Goal: Task Accomplishment & Management: Use online tool/utility

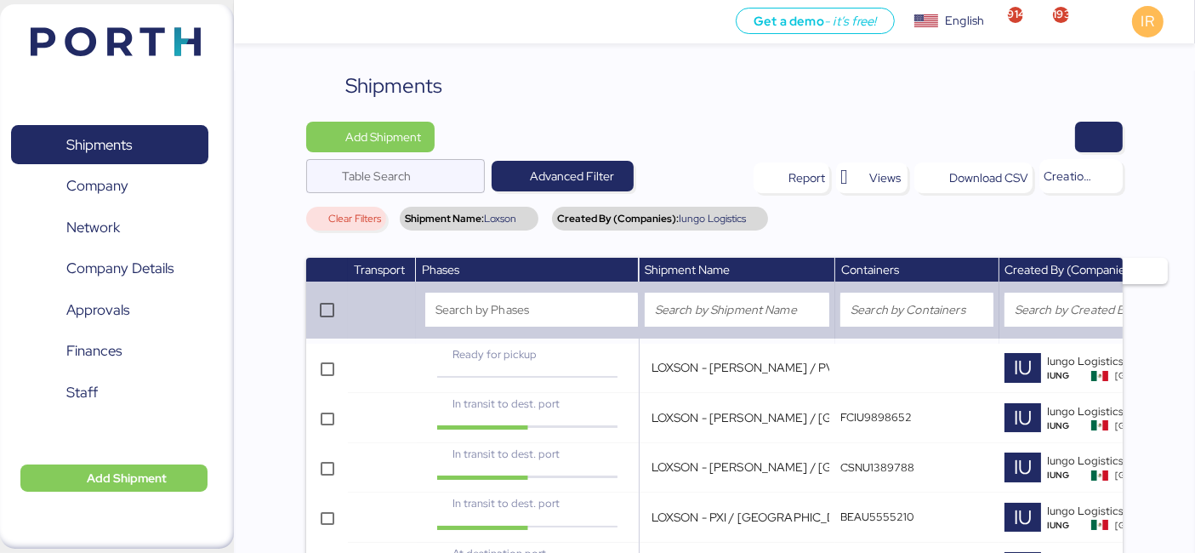
click at [902, 88] on div "Shipments" at bounding box center [714, 86] width 817 height 31
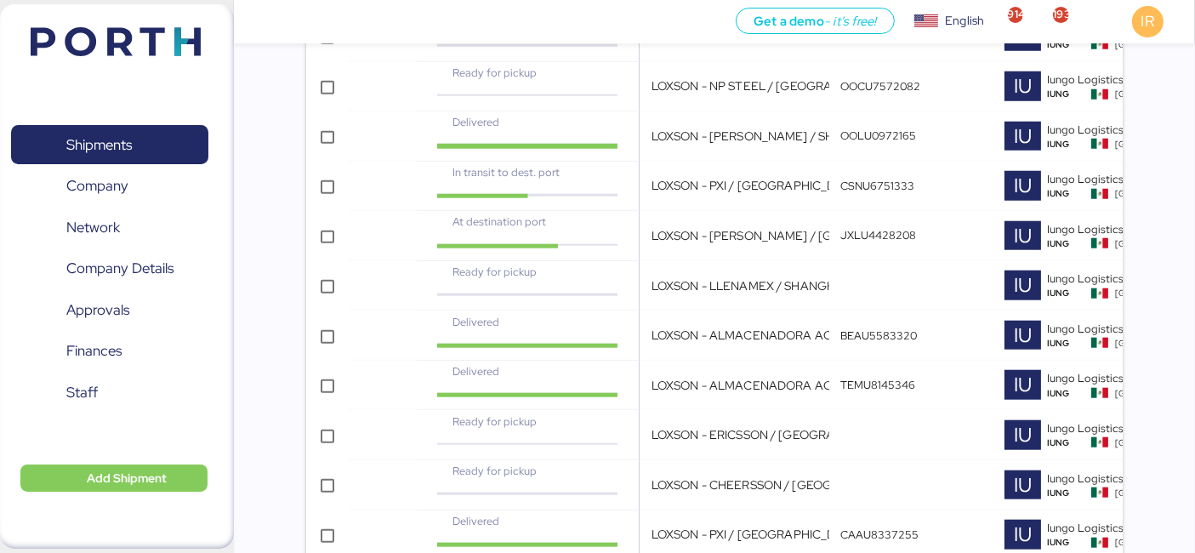
scroll to position [0, 503]
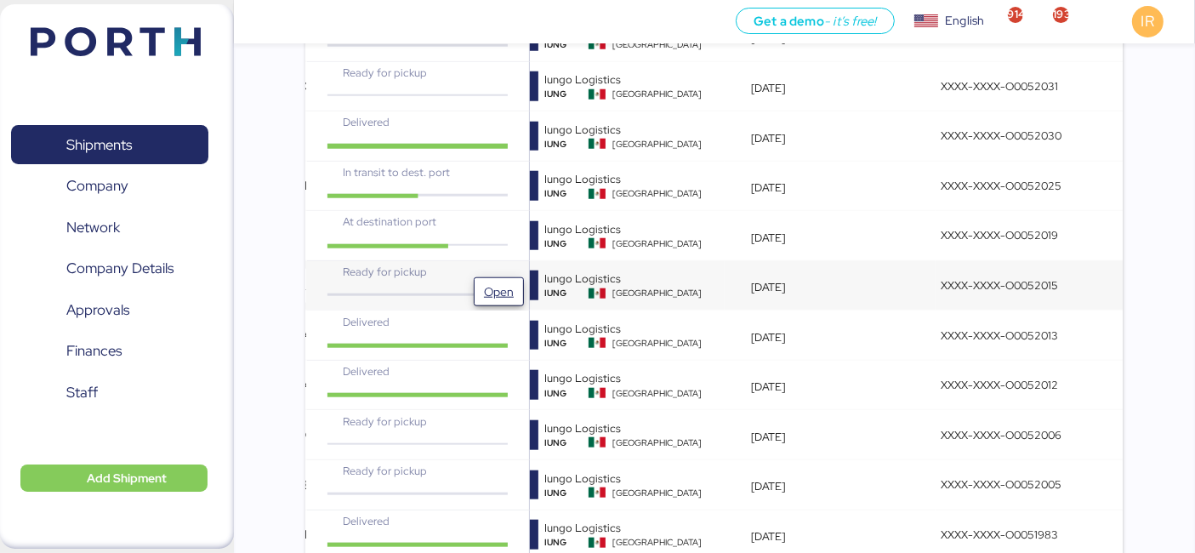
click at [489, 282] on span "Open" at bounding box center [499, 292] width 30 height 20
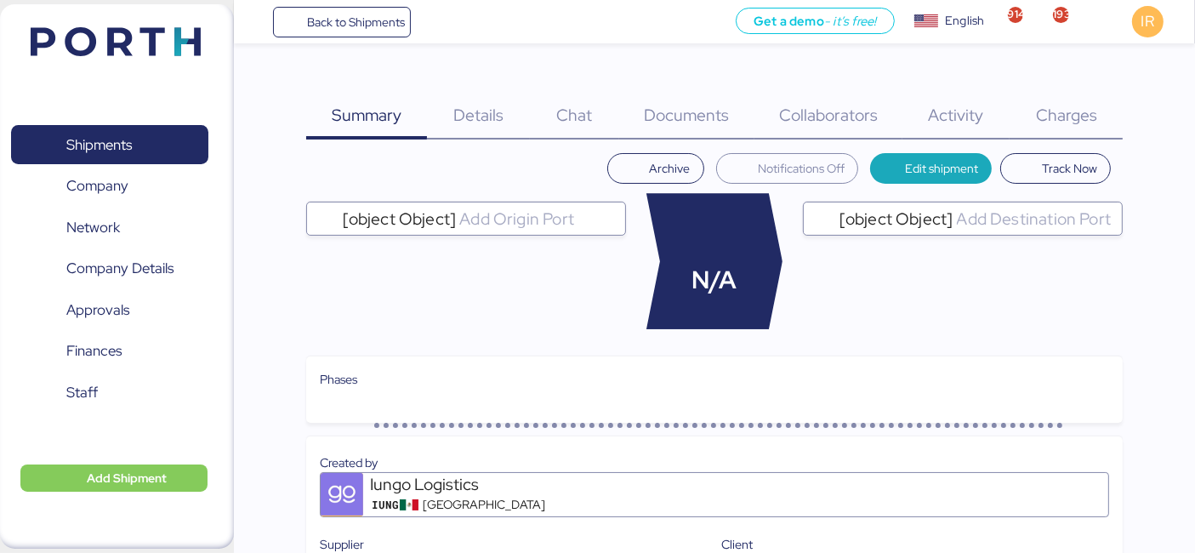
click at [1055, 100] on div "Charges 0" at bounding box center [1066, 105] width 113 height 69
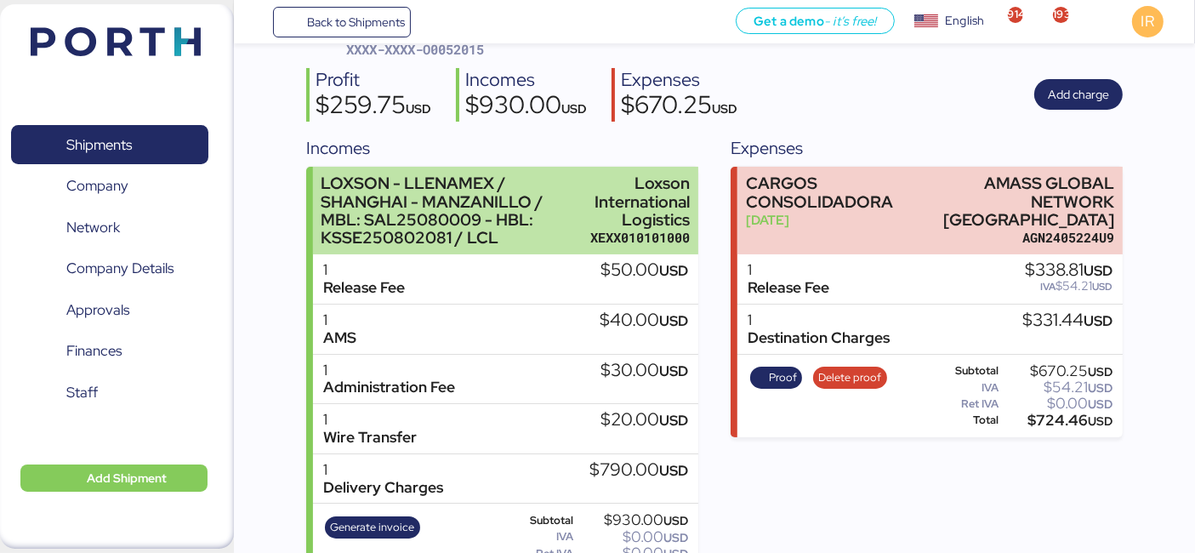
scroll to position [201, 0]
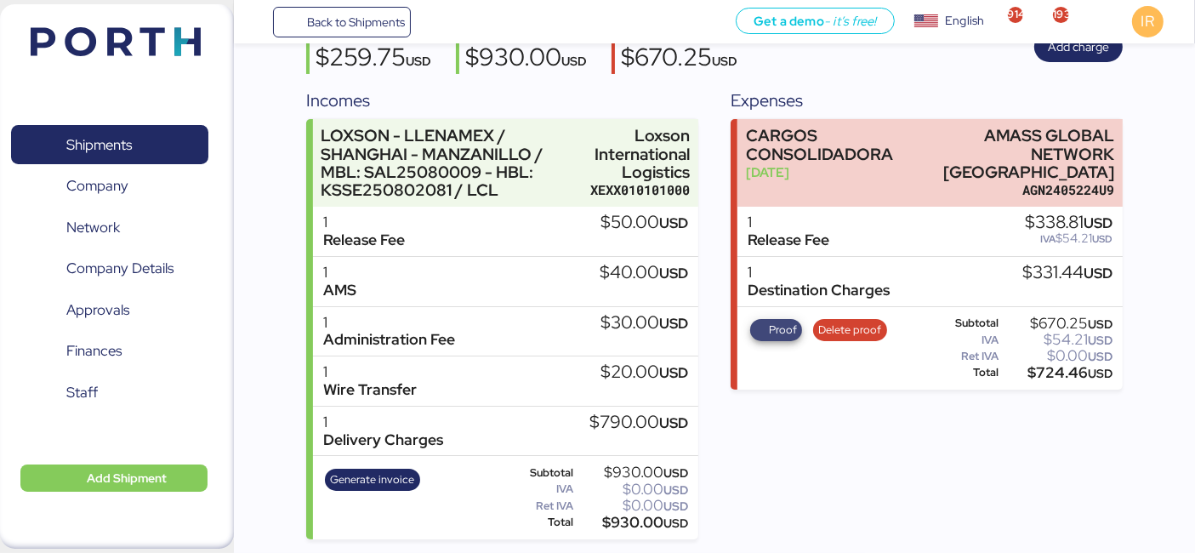
click at [789, 321] on span "Proof" at bounding box center [783, 330] width 28 height 19
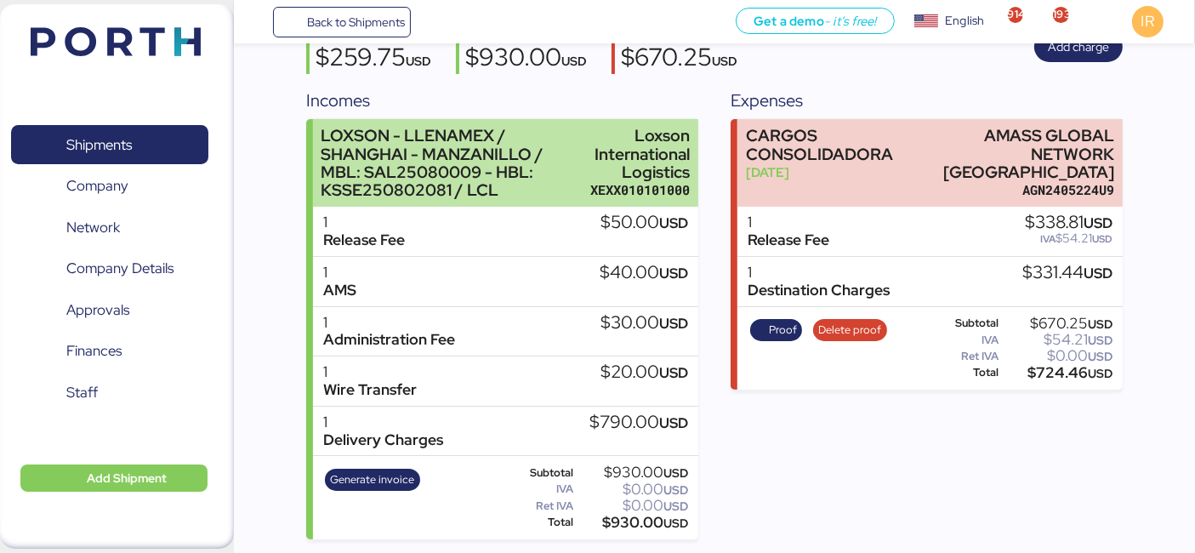
scroll to position [0, 0]
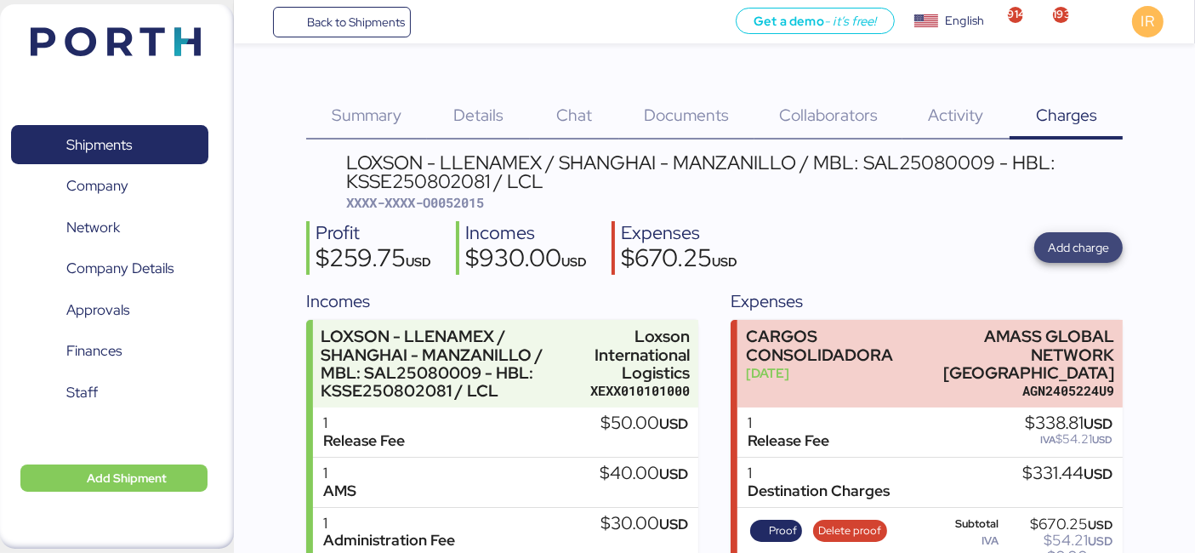
click at [1050, 259] on span "Add charge" at bounding box center [1078, 248] width 61 height 24
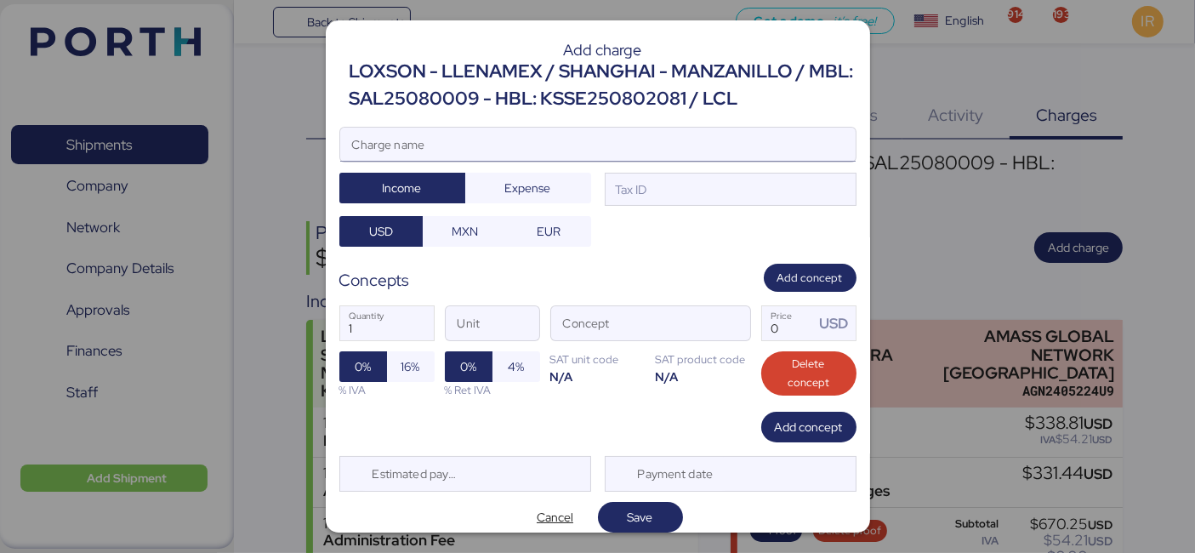
click at [576, 148] on input "Charge name" at bounding box center [597, 145] width 515 height 34
click at [550, 105] on div "LOXSON - LLENAMEX / SHANGHAI - MANZANILLO / MBL: SAL25080009 - HBL: KSSE2508020…" at bounding box center [603, 85] width 507 height 55
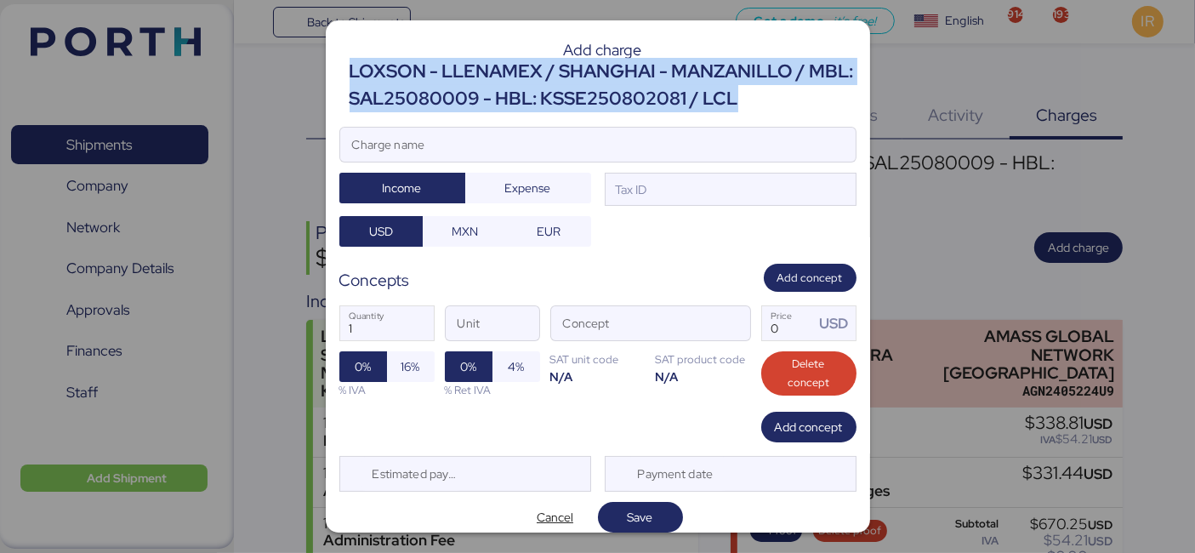
click at [550, 105] on div "LOXSON - LLENAMEX / SHANGHAI - MANZANILLO / MBL: SAL25080009 - HBL: KSSE2508020…" at bounding box center [603, 85] width 507 height 55
copy div "LOXSON - LLENAMEX / SHANGHAI - MANZANILLO / MBL: SAL25080009 - HBL: KSSE2508020…"
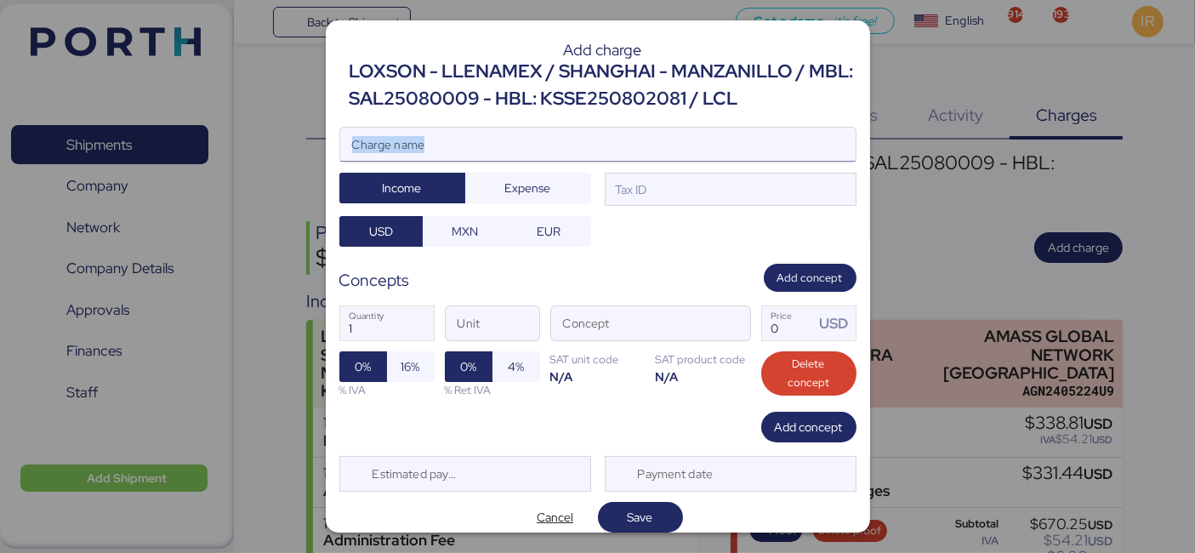
drag, startPoint x: 539, startPoint y: 165, endPoint x: 542, endPoint y: 145, distance: 19.7
click at [542, 145] on div "Charge name" at bounding box center [597, 145] width 517 height 36
click at [542, 145] on input "Charge name" at bounding box center [597, 145] width 515 height 34
paste input "LOXSON - LLENAMEX / SHANGHAI - MANZANILLO / MBL: SAL25080009 - HBL: KSSE2508020…"
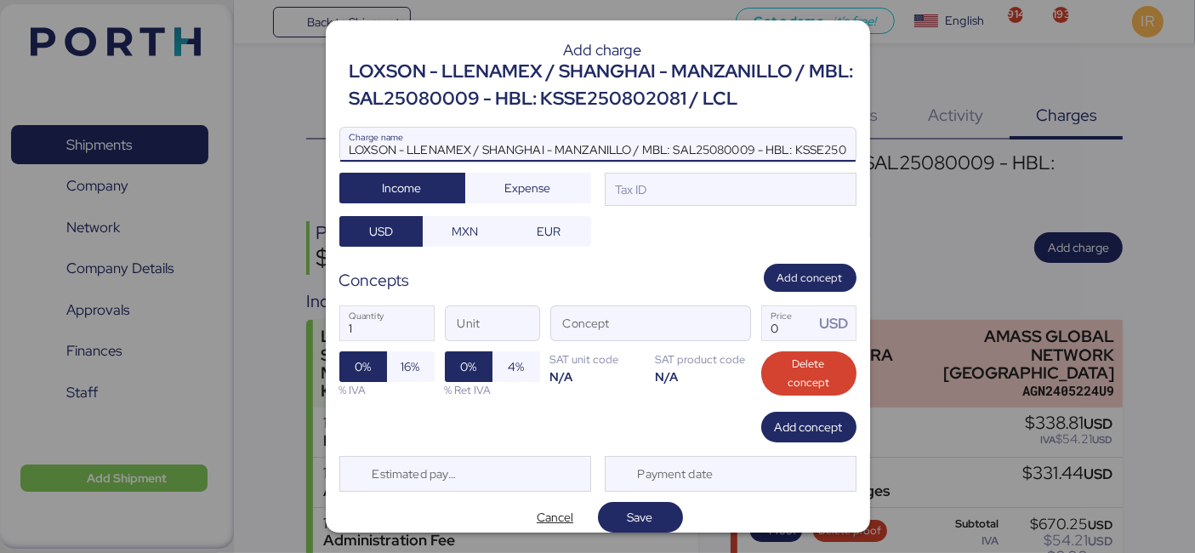
scroll to position [0, 94]
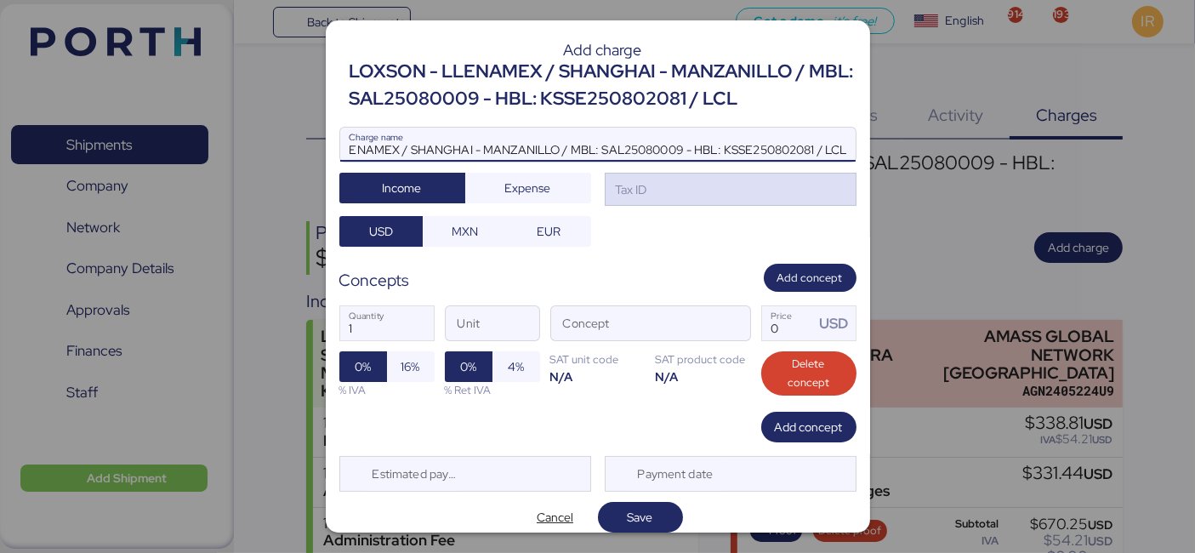
type input "LOXSON - LLENAMEX / SHANGHAI - MANZANILLO / MBL: SAL25080009 - HBL: KSSE2508020…"
click at [682, 183] on div "Tax ID" at bounding box center [731, 190] width 252 height 34
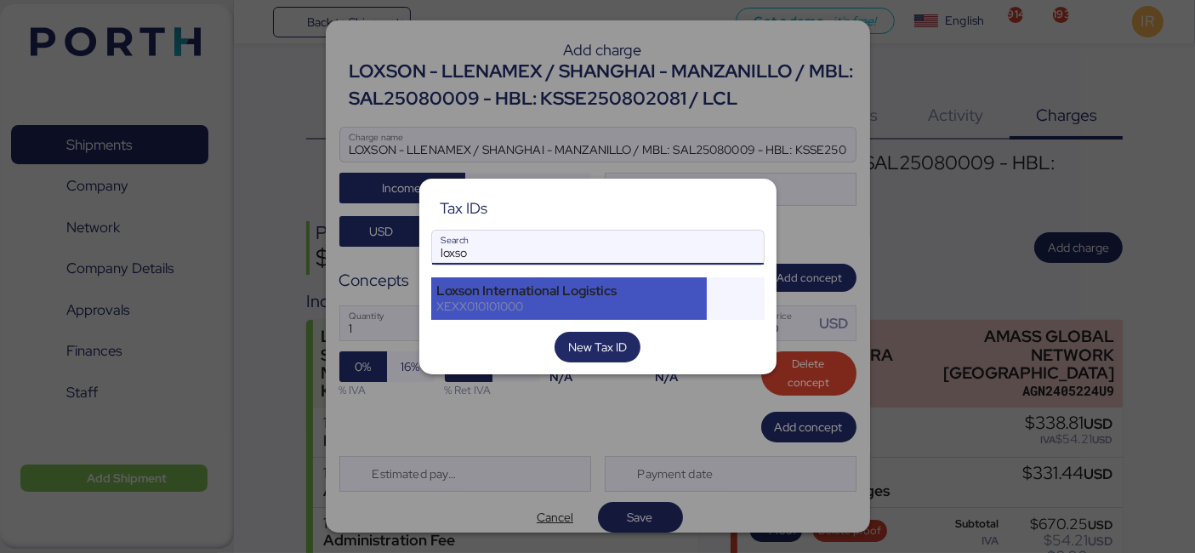
type input "loxso"
click at [590, 293] on div "Loxson International Logistics" at bounding box center [569, 290] width 265 height 15
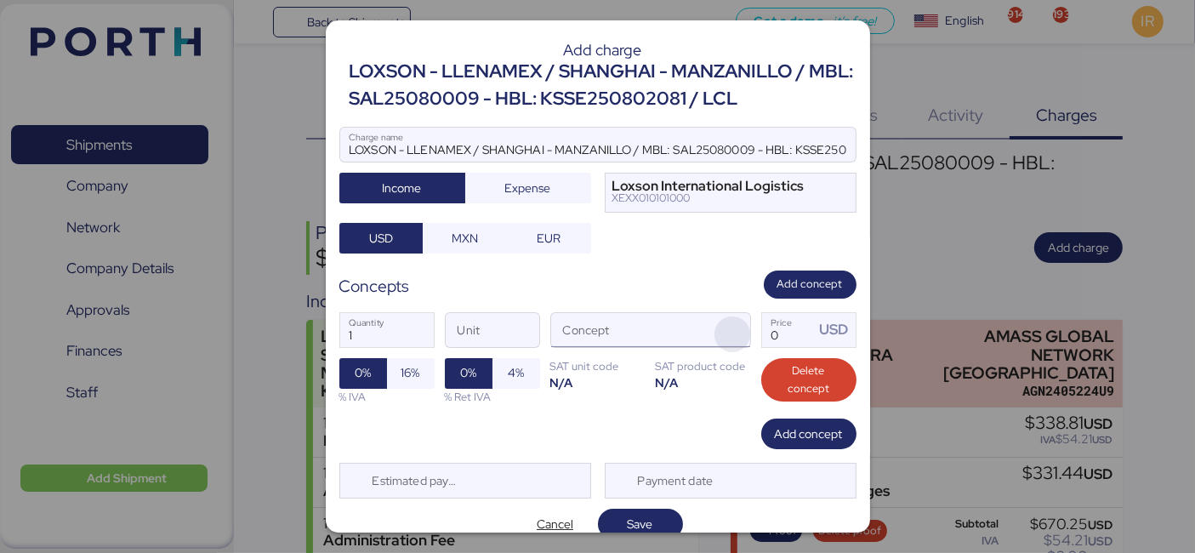
click at [726, 335] on span "button" at bounding box center [733, 334] width 36 height 36
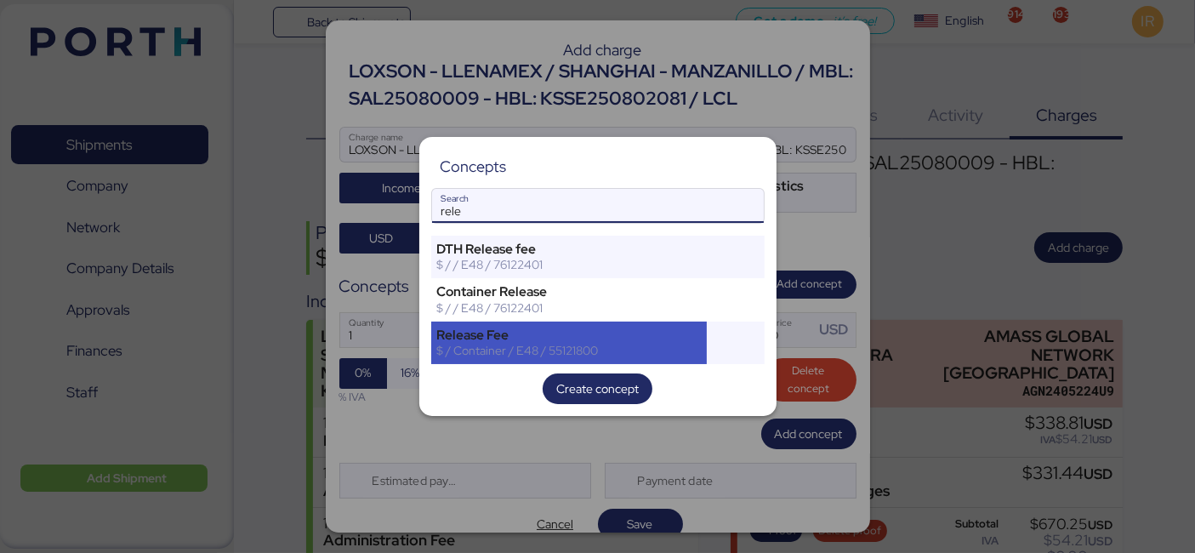
type input "rele"
click at [593, 345] on div "$ / Container / E48 / 55121800" at bounding box center [569, 350] width 265 height 15
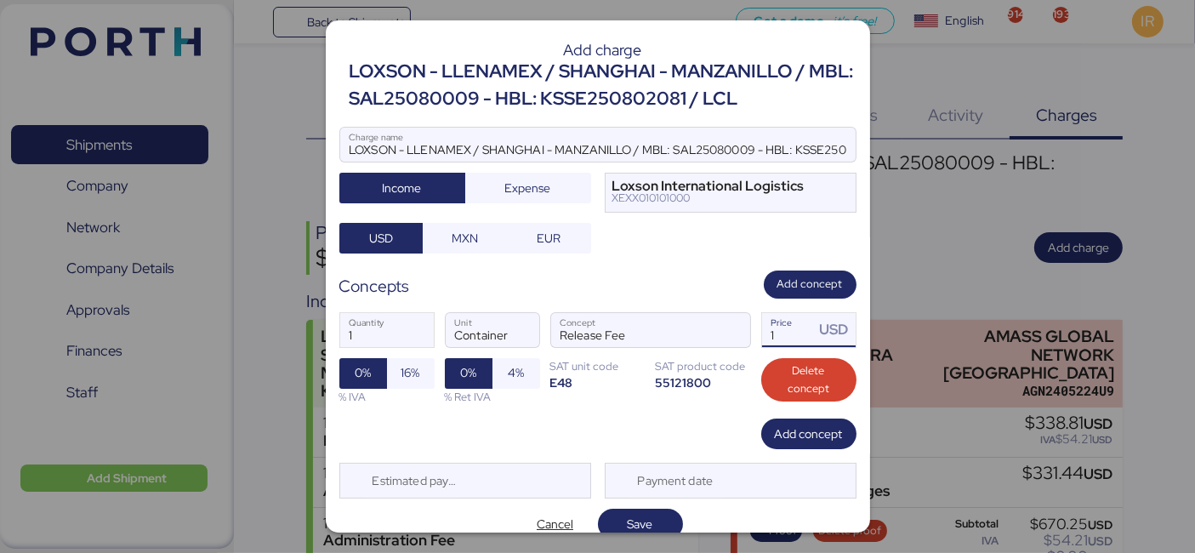
click at [779, 328] on input "1" at bounding box center [788, 330] width 53 height 34
drag, startPoint x: 794, startPoint y: 331, endPoint x: 712, endPoint y: 322, distance: 83.0
click at [712, 322] on div "1 Quantity Container Unit Release Fee Concept 1 Price USD 0% 16% % IVA 0% 4% % …" at bounding box center [597, 359] width 517 height 120
paste input "670.25"
type input "670.25"
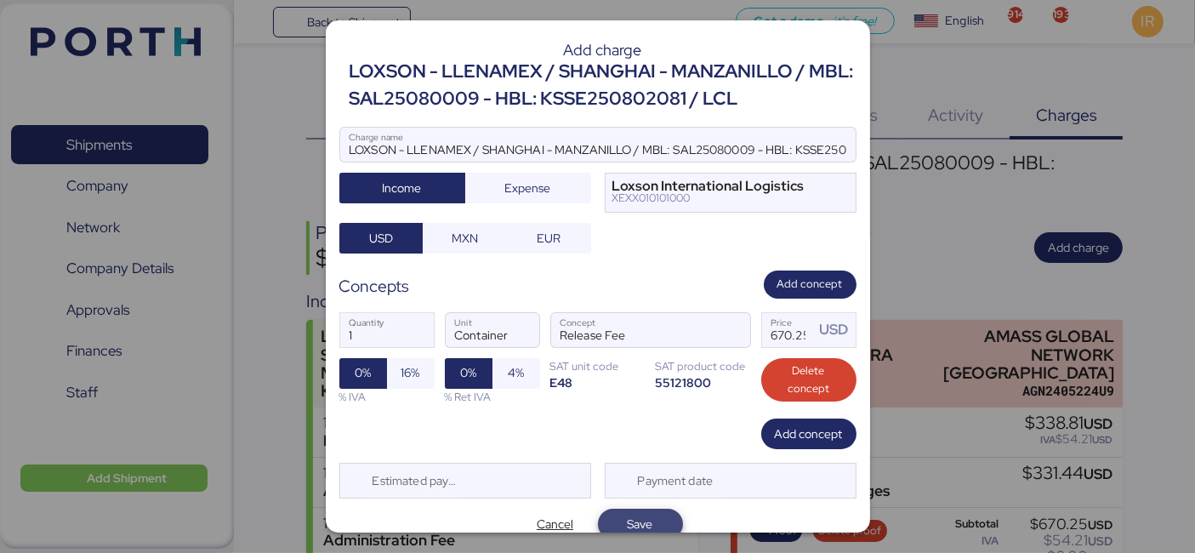
click at [632, 525] on span "Save" at bounding box center [641, 524] width 26 height 20
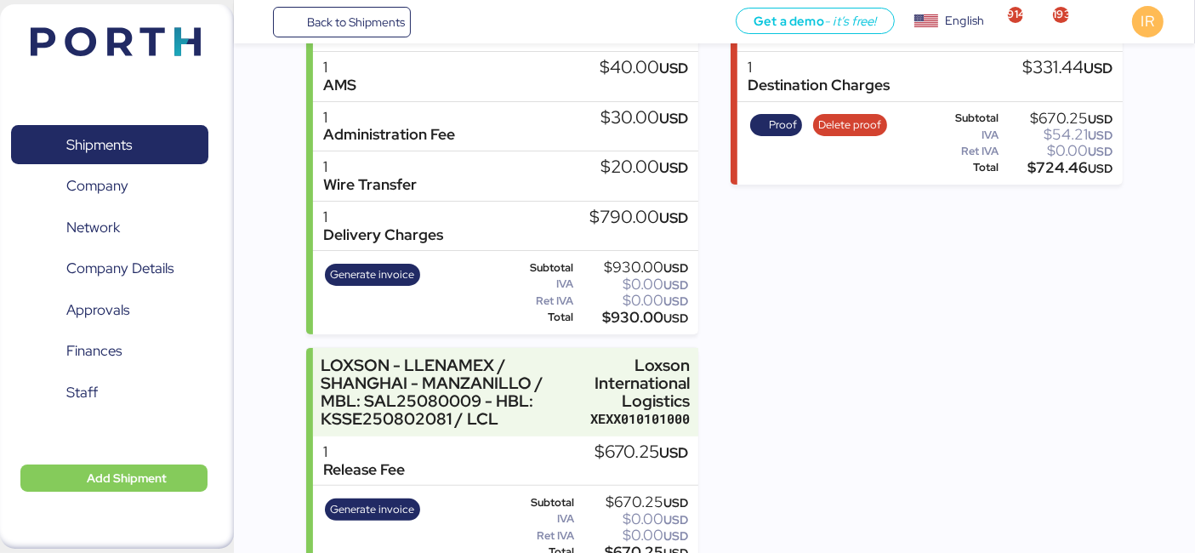
scroll to position [437, 0]
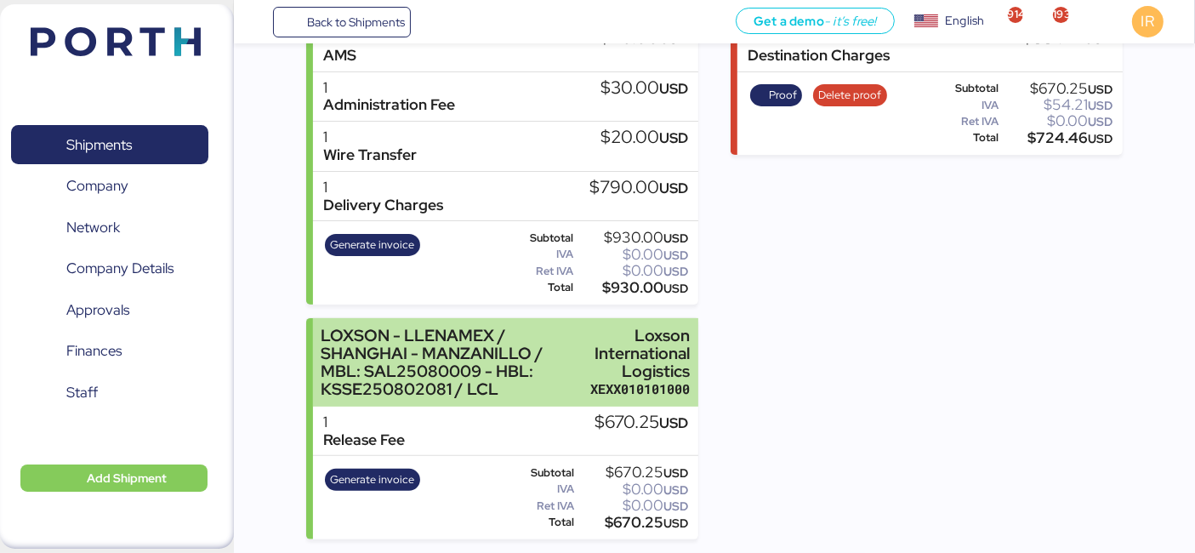
click at [487, 373] on div "LOXSON - LLENAMEX / SHANGHAI - MANZANILLO / MBL: SAL25080009 - HBL: KSSE2508020…" at bounding box center [451, 363] width 261 height 72
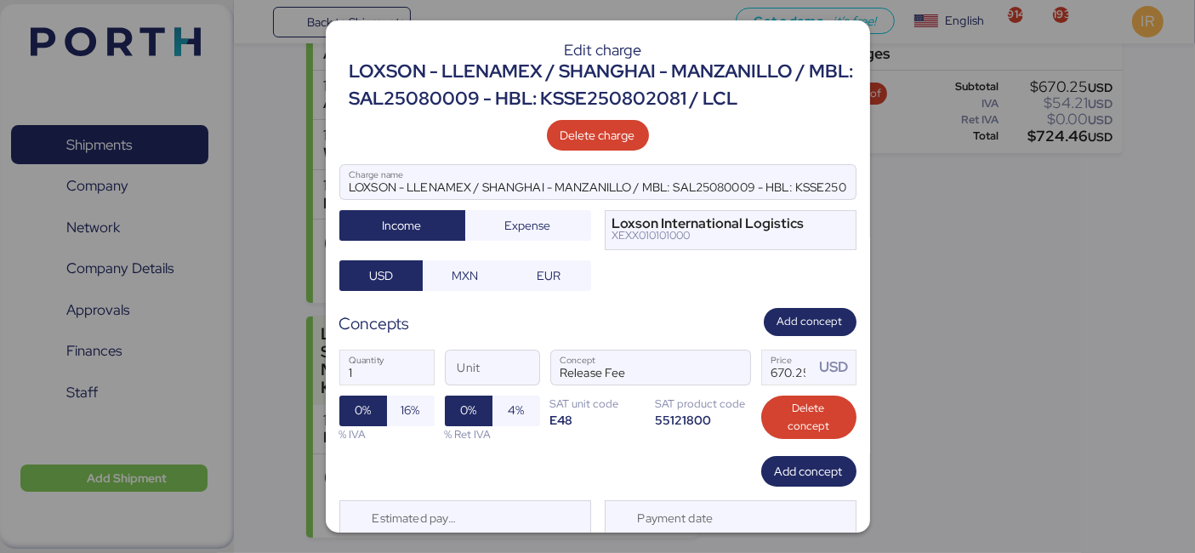
scroll to position [55, 0]
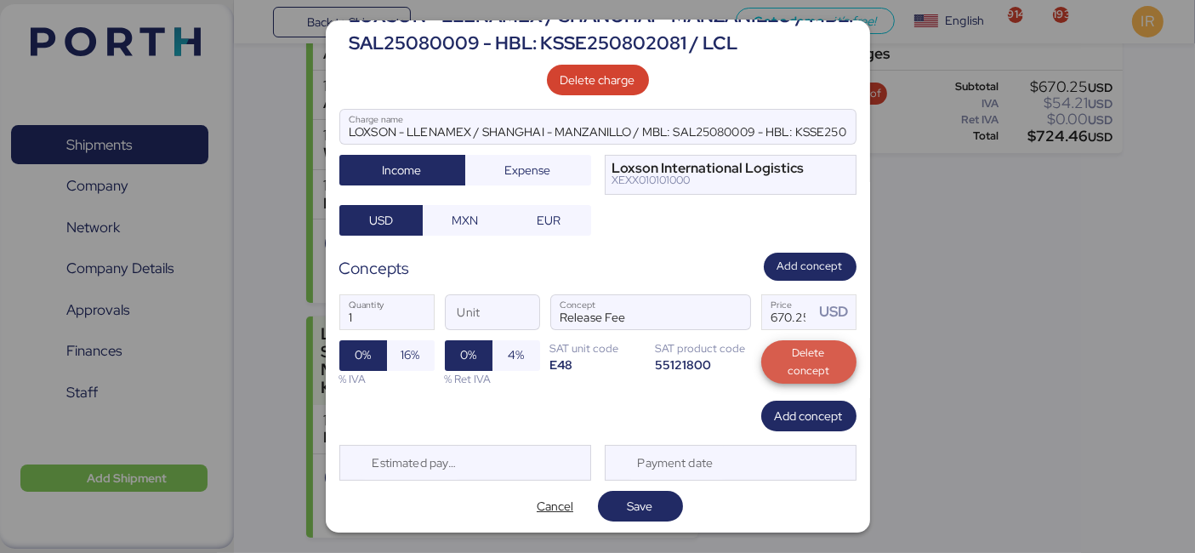
click at [775, 373] on span "Delete concept" at bounding box center [809, 362] width 68 height 37
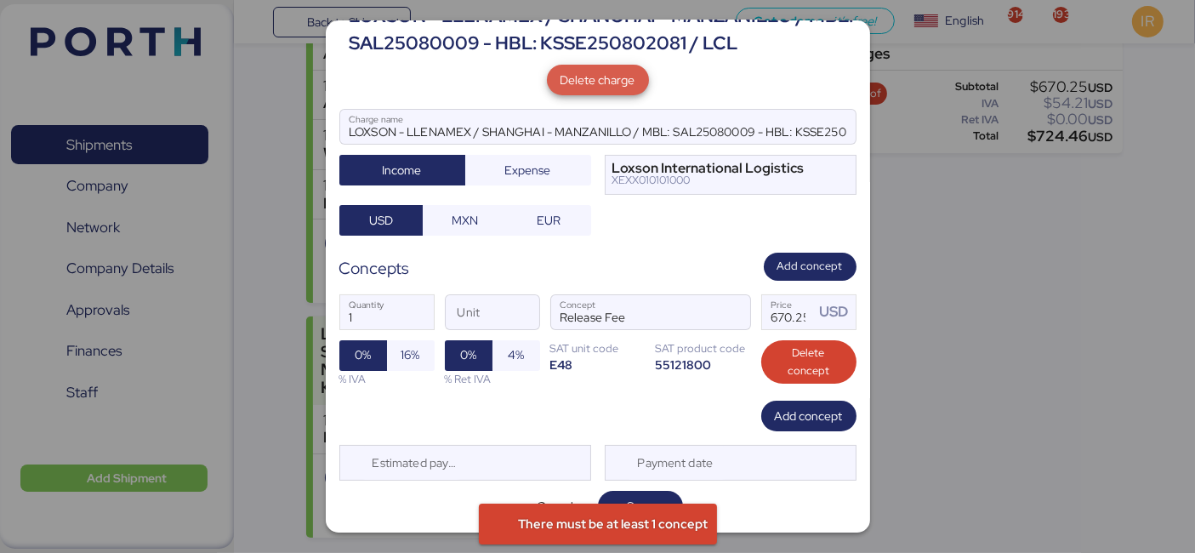
click at [614, 77] on span "Delete charge" at bounding box center [598, 80] width 75 height 20
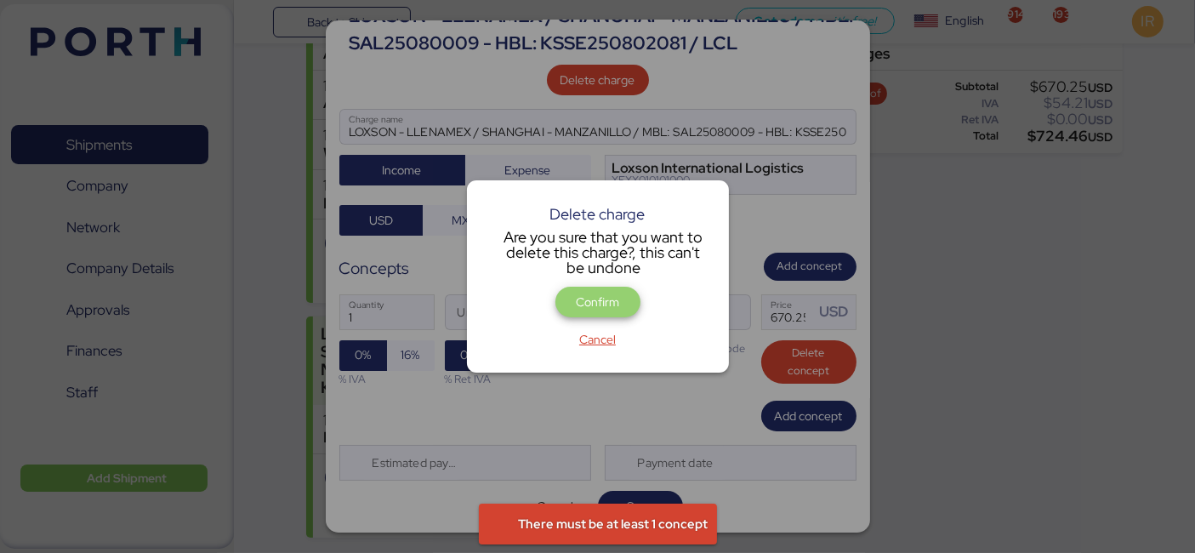
click at [573, 295] on span "Confirm" at bounding box center [598, 302] width 58 height 24
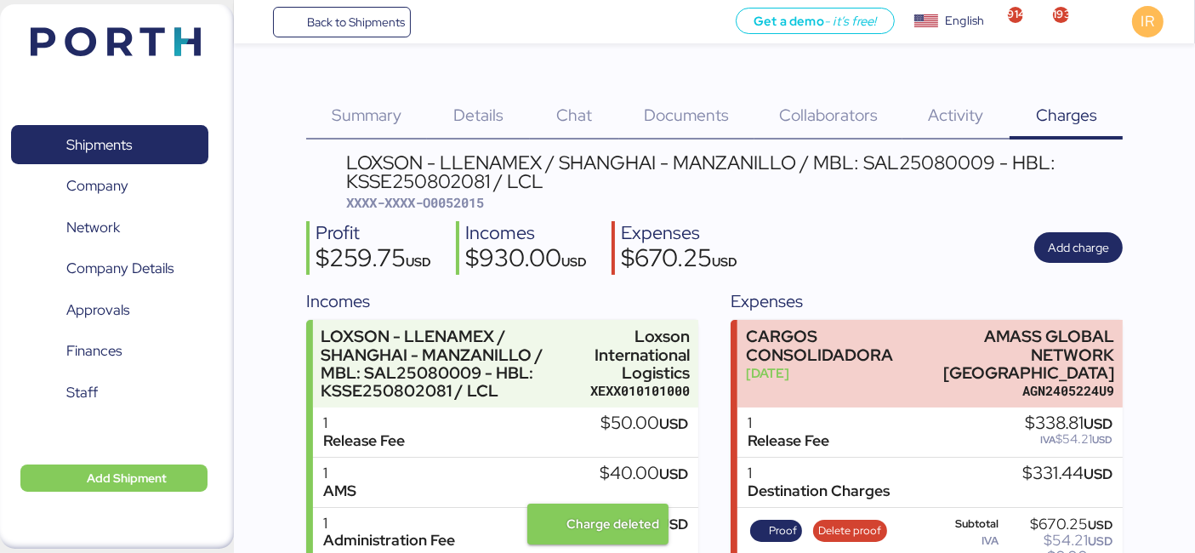
scroll to position [201, 0]
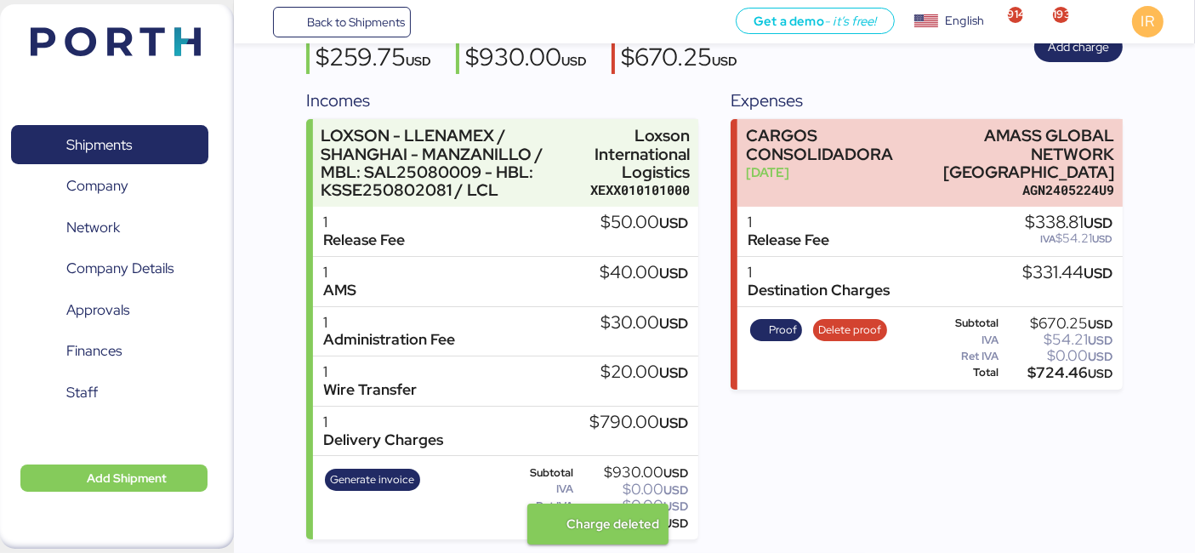
click at [585, 208] on div "1 Release Fee $50.00 USD" at bounding box center [505, 232] width 385 height 50
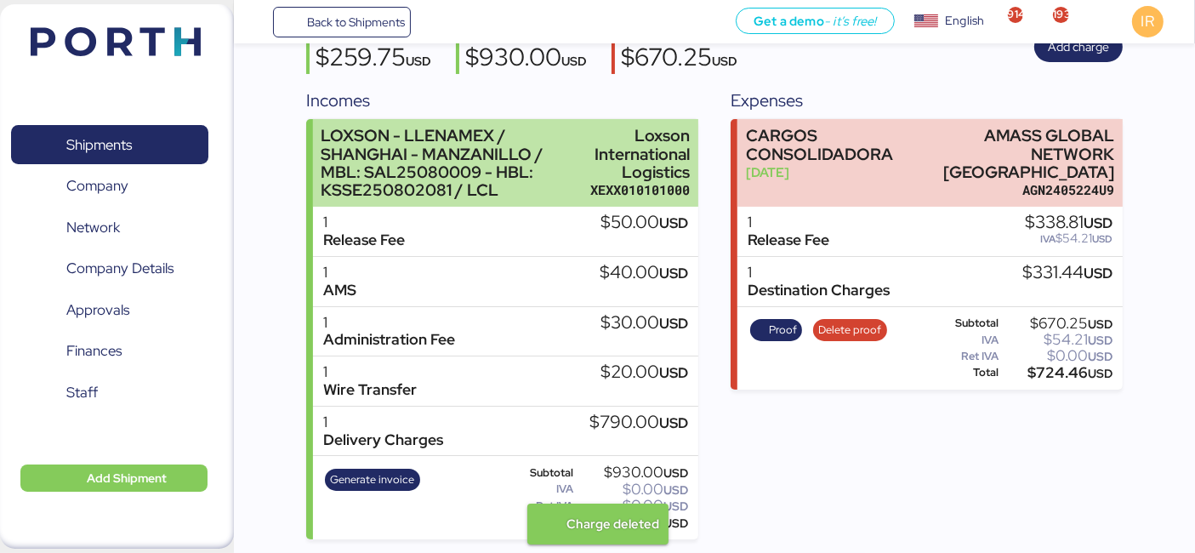
click at [585, 175] on div "LOXSON - LLENAMEX / SHANGHAI - MANZANILLO / MBL: SAL25080009 - HBL: KSSE2508020…" at bounding box center [505, 163] width 385 height 88
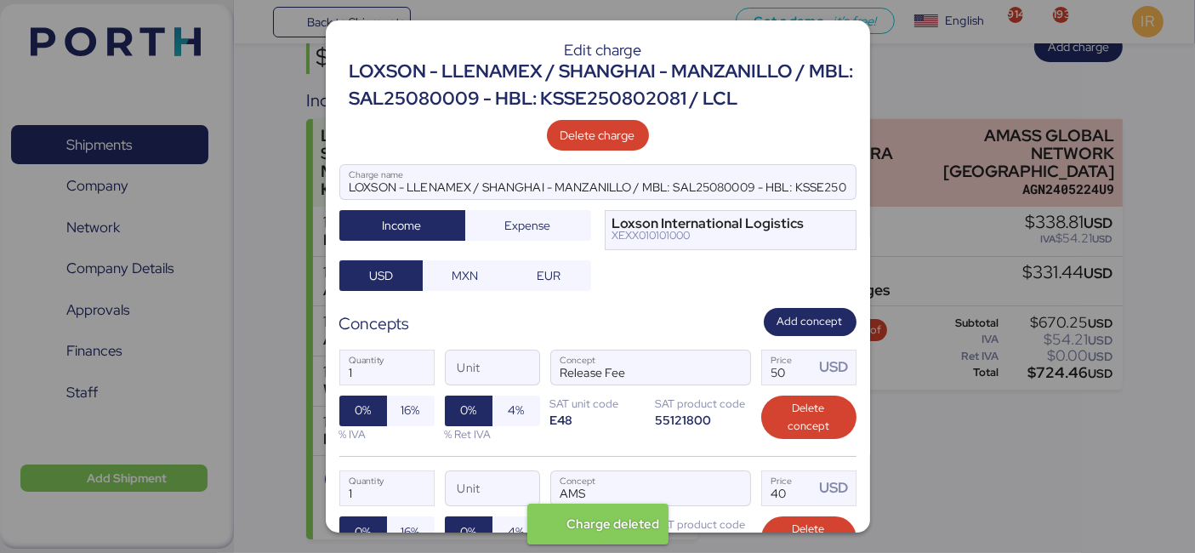
scroll to position [536, 0]
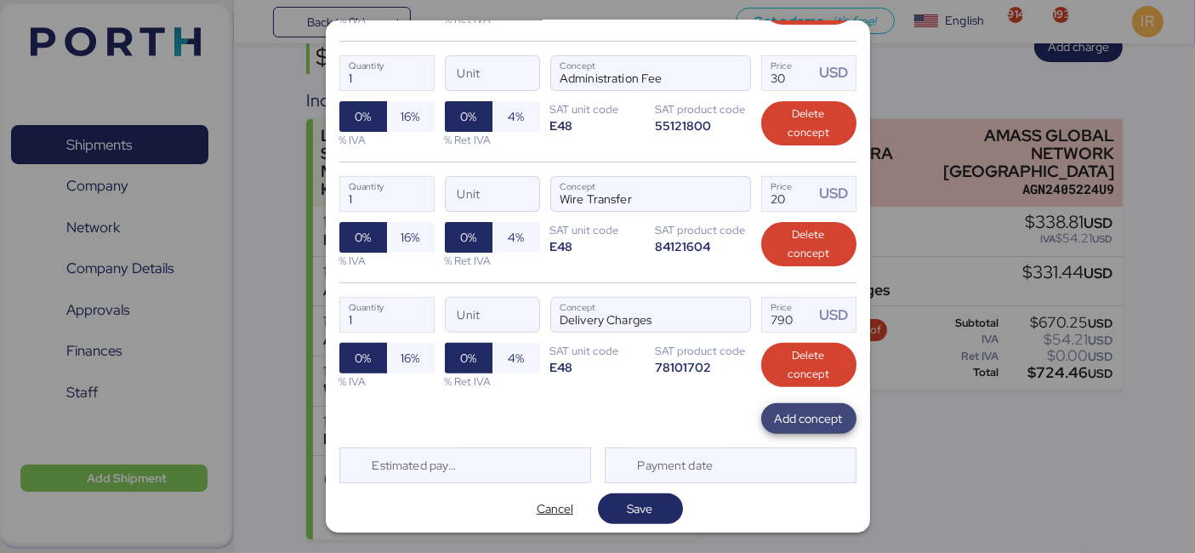
click at [791, 426] on span "Add concept" at bounding box center [809, 419] width 68 height 24
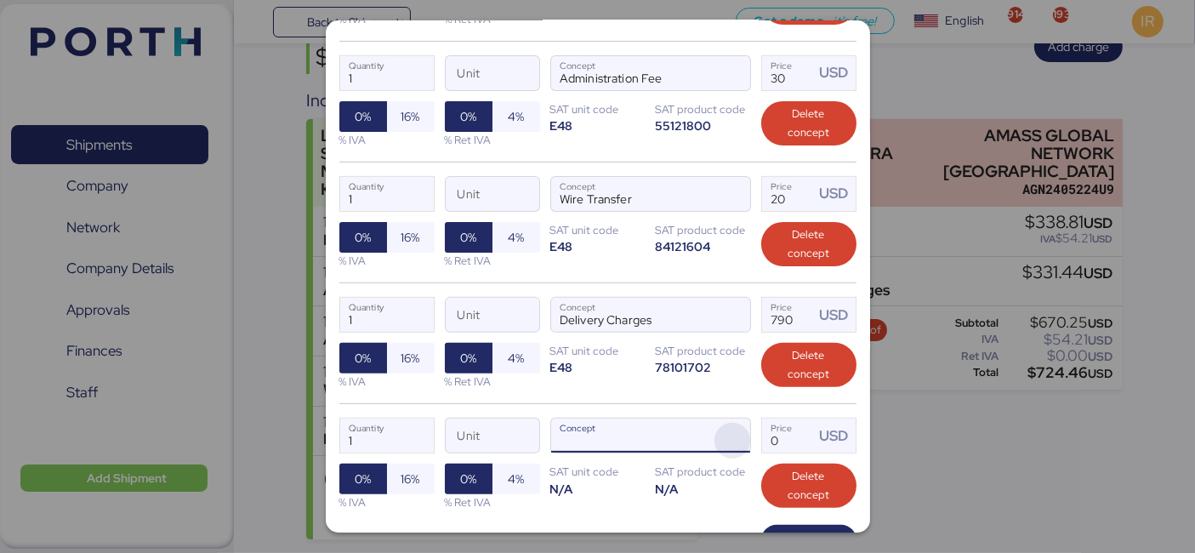
click at [721, 429] on span "button" at bounding box center [733, 441] width 36 height 36
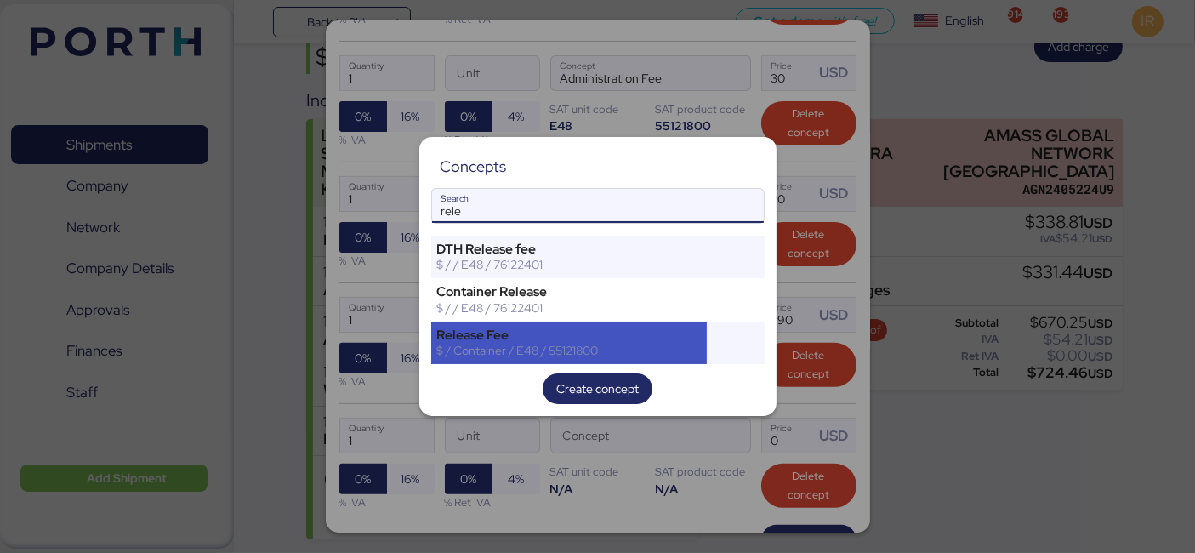
type input "rele"
click at [559, 350] on div "$ / Container / E48 / 55121800" at bounding box center [569, 350] width 265 height 15
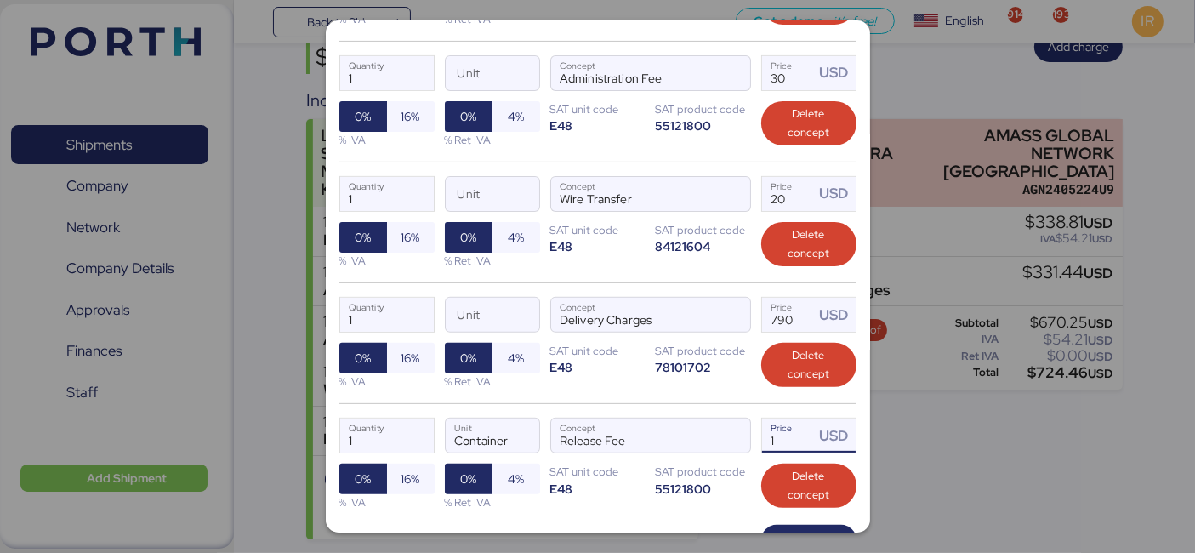
drag, startPoint x: 777, startPoint y: 429, endPoint x: 750, endPoint y: 432, distance: 27.4
click at [762, 432] on input "1" at bounding box center [788, 436] width 53 height 34
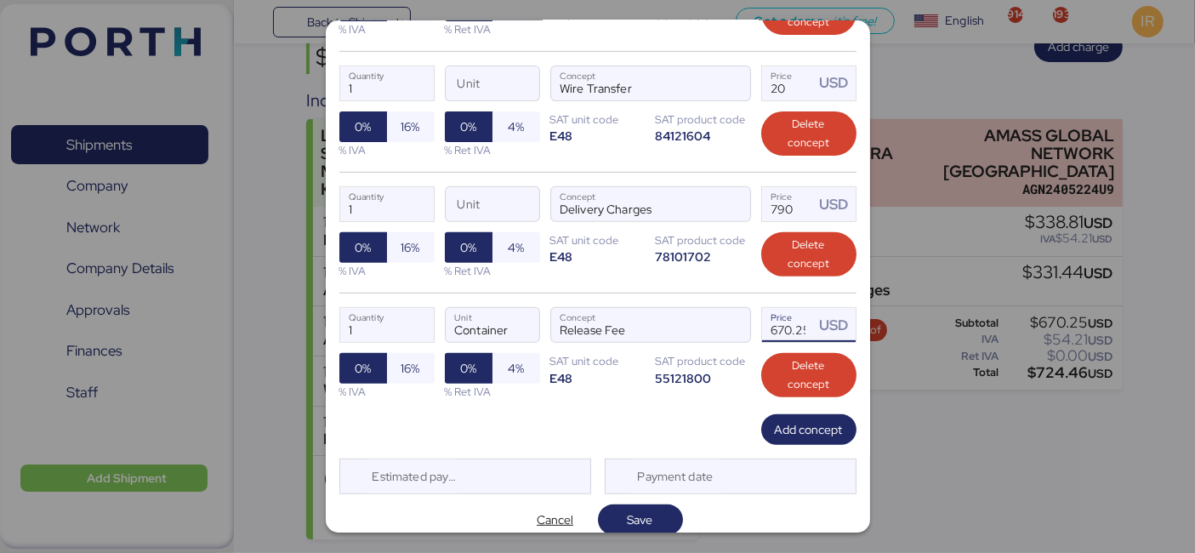
scroll to position [656, 0]
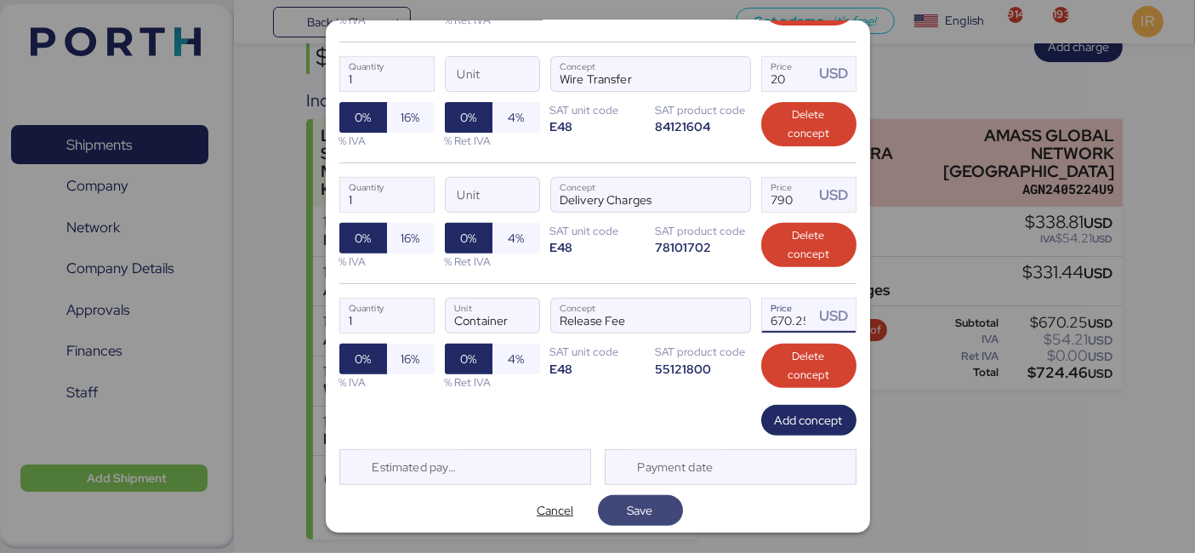
type input "670.25"
click at [633, 500] on span "Save" at bounding box center [641, 510] width 26 height 20
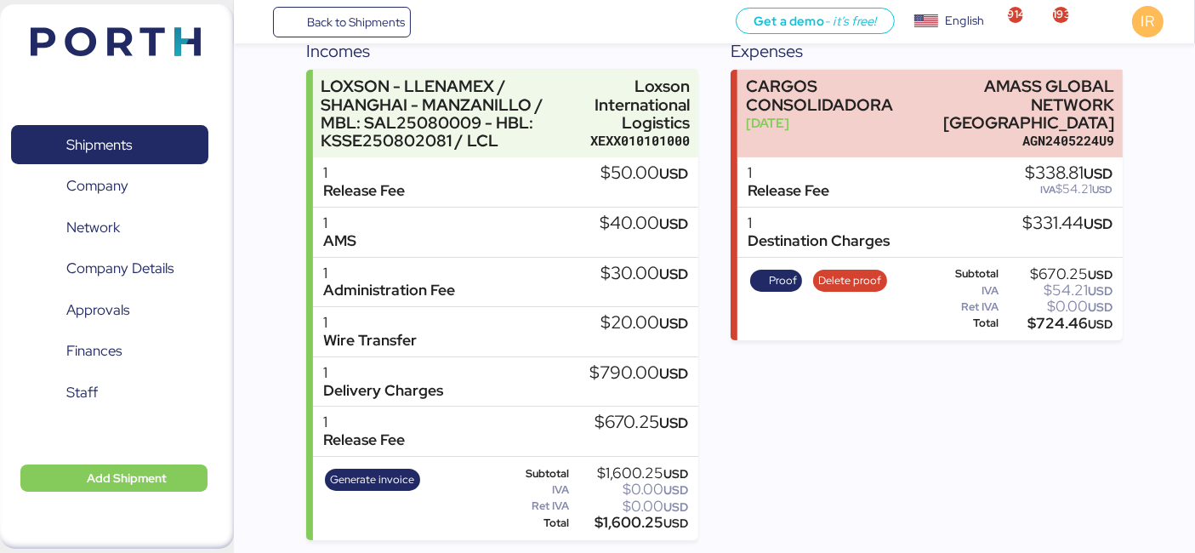
scroll to position [0, 0]
